Goal: Information Seeking & Learning: Learn about a topic

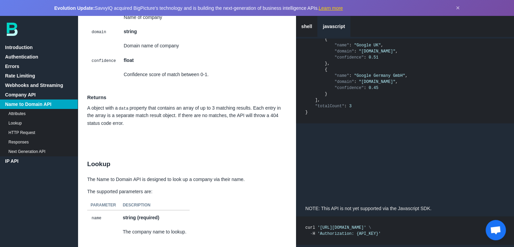
scroll to position [3960, 0]
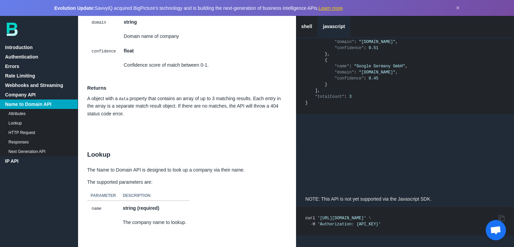
click at [38, 103] on link "Name to Domain API" at bounding box center [39, 103] width 78 height 9
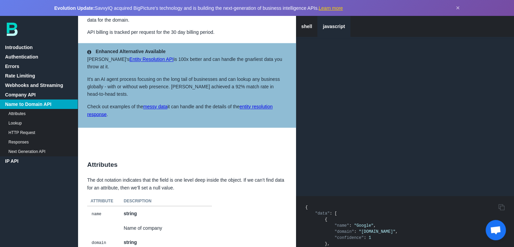
click at [31, 94] on link "Company API" at bounding box center [39, 94] width 78 height 9
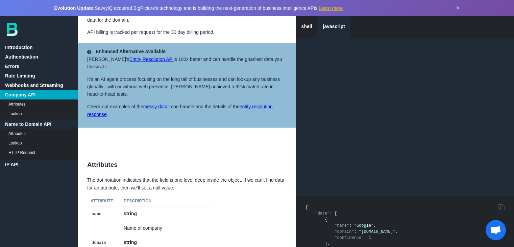
scroll to position [1295, 0]
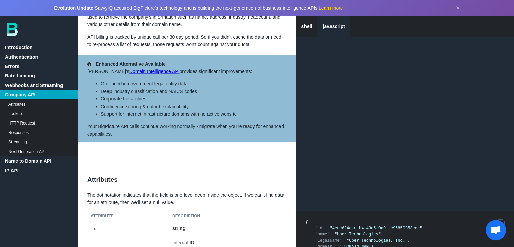
click at [33, 159] on link "Name to Domain API" at bounding box center [39, 160] width 78 height 9
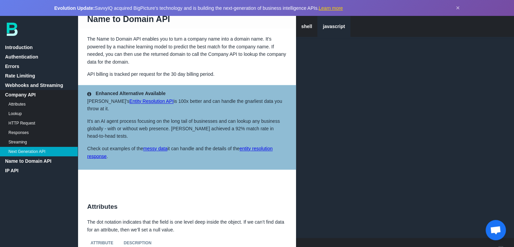
click at [24, 95] on link "Company API" at bounding box center [39, 94] width 78 height 9
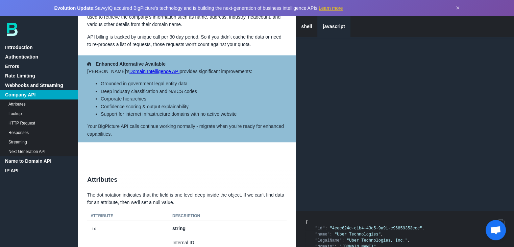
click at [24, 105] on link "Attributes" at bounding box center [39, 103] width 78 height 9
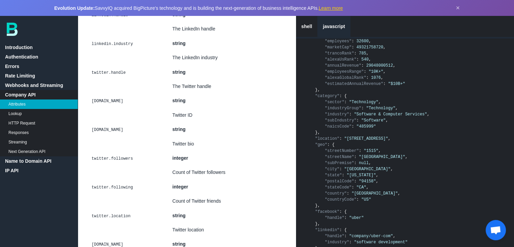
scroll to position [2497, 0]
click at [354, 49] on span at bounding box center [355, 47] width 2 height 5
click at [356, 55] on span at bounding box center [357, 53] width 2 height 5
click at [359, 61] on span at bounding box center [360, 59] width 2 height 5
click at [363, 68] on span at bounding box center [364, 65] width 2 height 5
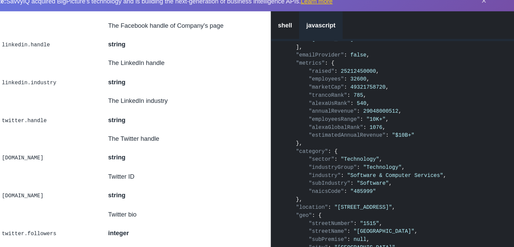
scroll to position [2470, 0]
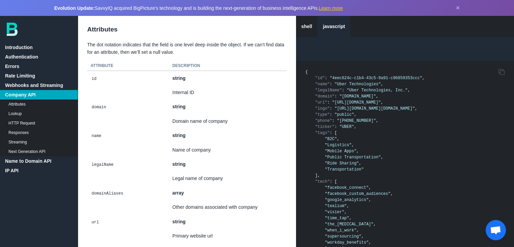
scroll to position [1466, 0]
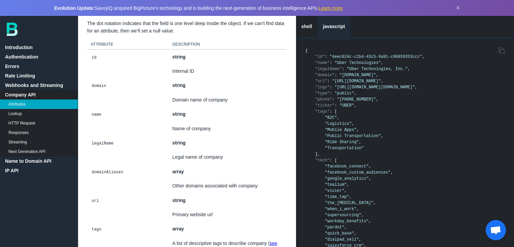
click at [21, 164] on link "Name to Domain API" at bounding box center [39, 160] width 78 height 9
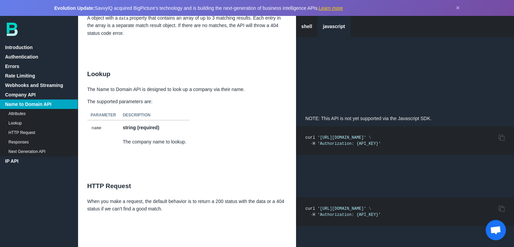
scroll to position [4044, 0]
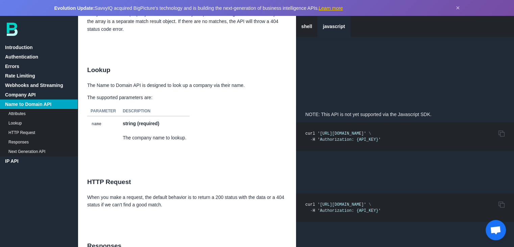
click at [22, 162] on link "IP API" at bounding box center [39, 160] width 78 height 9
